Goal: Navigation & Orientation: Find specific page/section

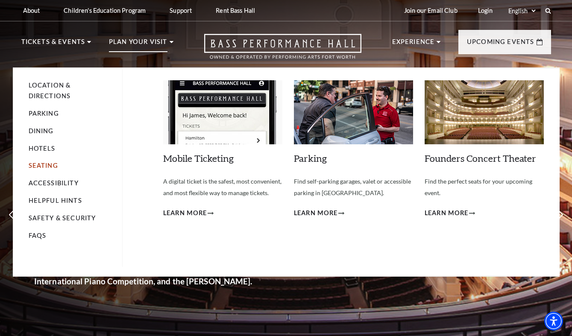
click at [49, 164] on link "Seating" at bounding box center [43, 165] width 29 height 7
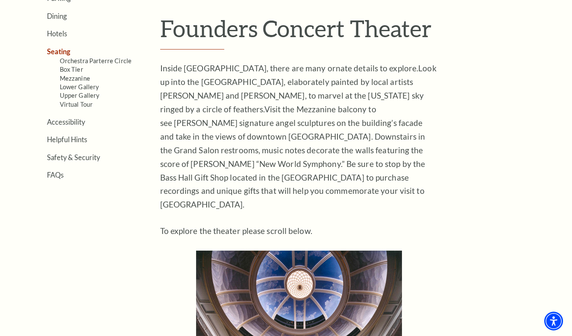
scroll to position [257, 0]
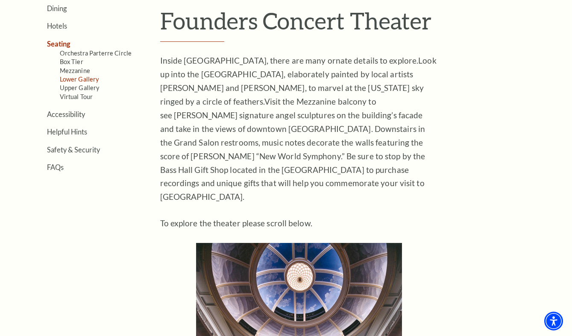
click at [77, 78] on link "Lower Gallery" at bounding box center [79, 79] width 39 height 7
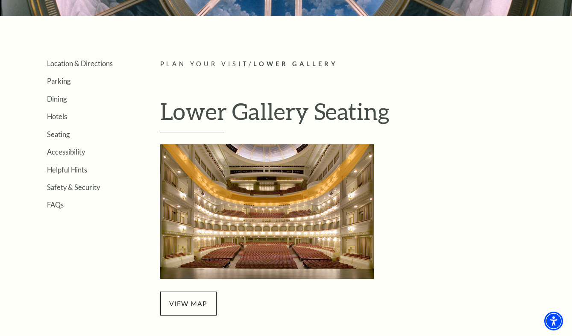
scroll to position [171, 0]
